Goal: Find specific fact: Find specific page/section

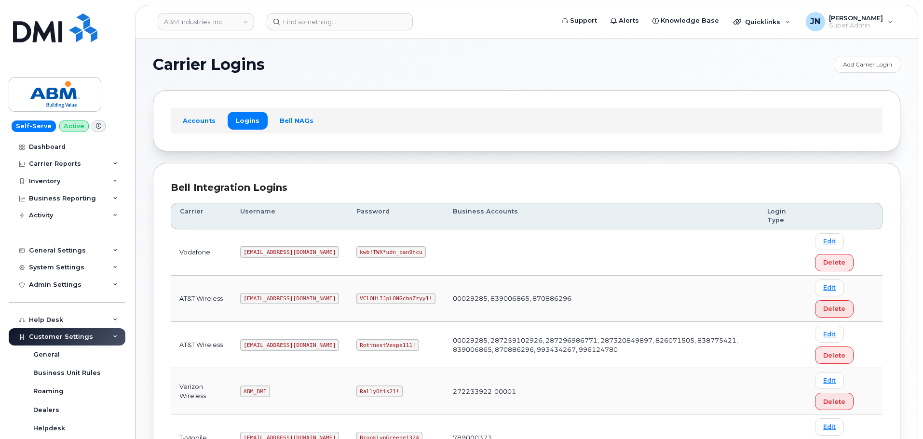
scroll to position [151, 0]
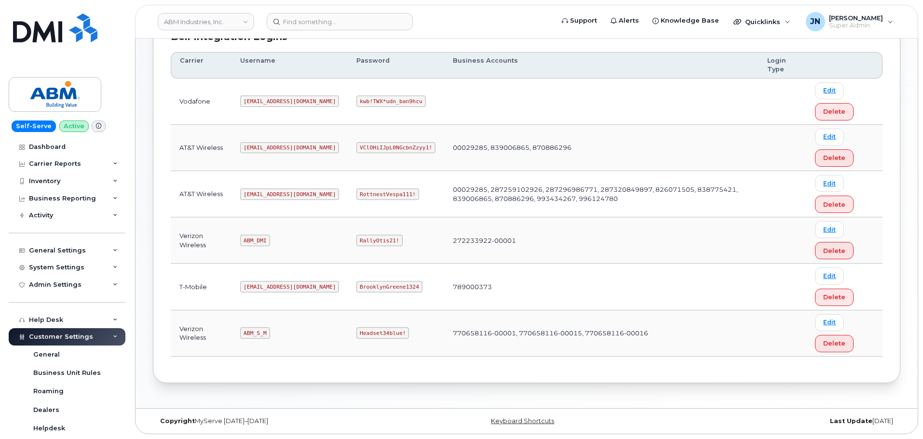
click at [257, 240] on code "ABM_DMI" at bounding box center [254, 241] width 29 height 12
copy code "ABM_DMI"
click at [254, 331] on code "ABM_S_M" at bounding box center [254, 333] width 29 height 12
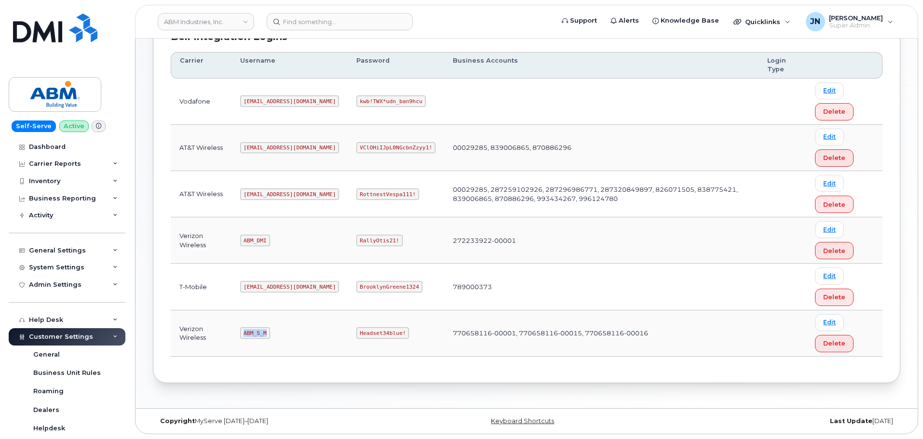
copy code "ABM_S_M"
click at [356, 331] on code "Headset34blue!" at bounding box center [382, 333] width 53 height 12
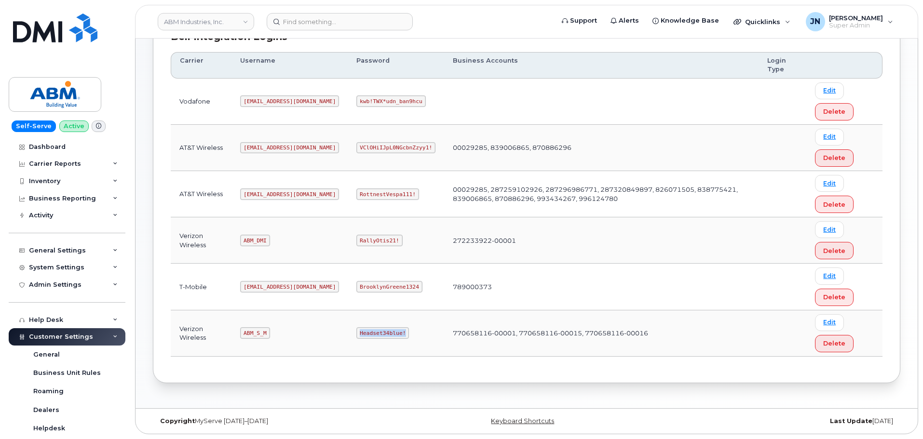
copy code "Headset34blue!"
click at [263, 196] on code "abm@dminc.com" at bounding box center [289, 195] width 99 height 12
click at [264, 196] on code "abm@dminc.com" at bounding box center [289, 195] width 99 height 12
copy code "abm@dminc.com"
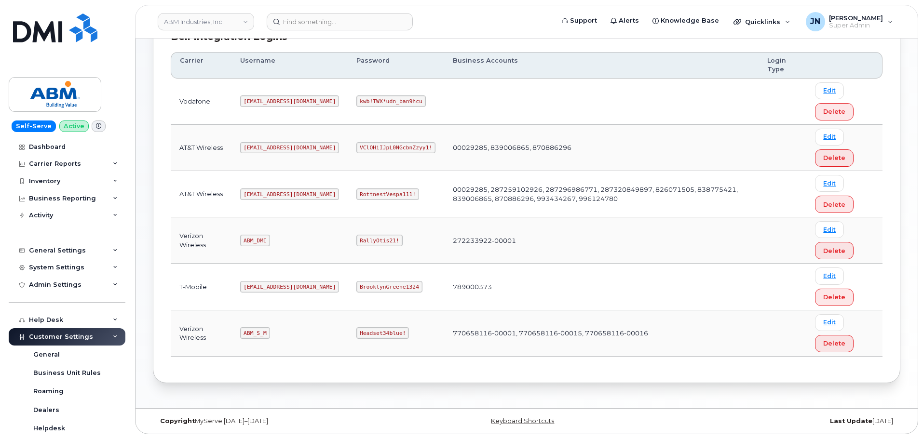
click at [358, 195] on code "RottnestVespa111!" at bounding box center [387, 195] width 63 height 12
click at [357, 195] on code "RottnestVespa111!" at bounding box center [387, 195] width 63 height 12
copy code "RottnestVespa111!"
